Goal: Task Accomplishment & Management: Manage account settings

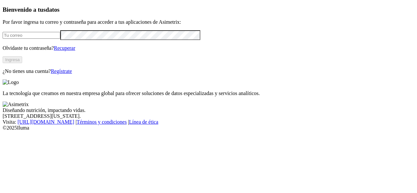
type input "[EMAIL_ADDRESS][PERSON_NAME][DOMAIN_NAME]"
click at [22, 63] on button "Ingresa" at bounding box center [13, 59] width 20 height 7
